Goal: Navigation & Orientation: Find specific page/section

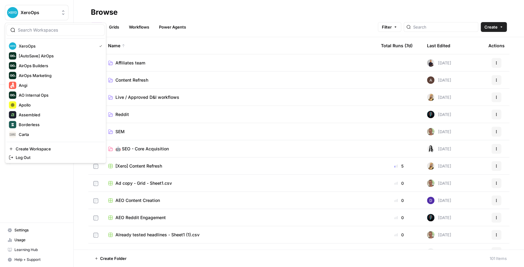
click at [33, 9] on button "XeroOps" at bounding box center [37, 12] width 64 height 15
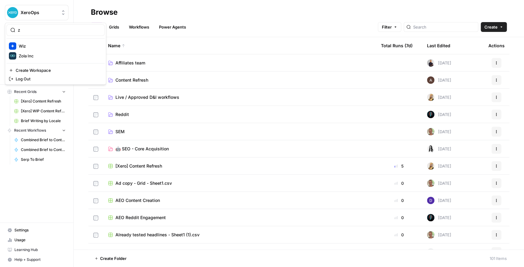
type input "z"
click at [39, 52] on div "Zola Inc" at bounding box center [55, 55] width 93 height 7
